Goal: Browse casually

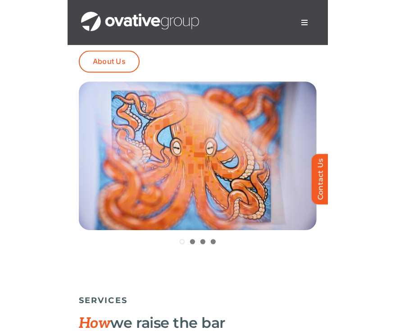
scroll to position [365, 0]
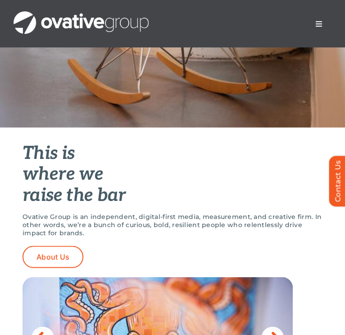
scroll to position [361, 0]
